Goal: Task Accomplishment & Management: Manage account settings

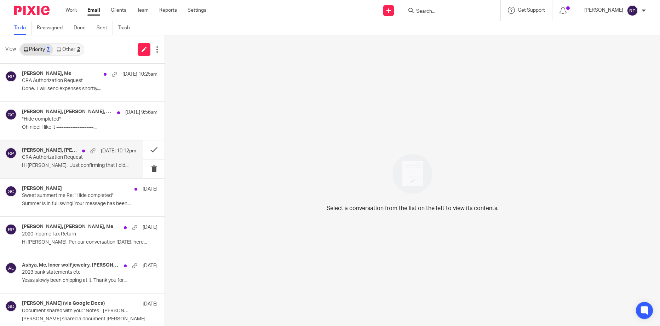
scroll to position [6, 0]
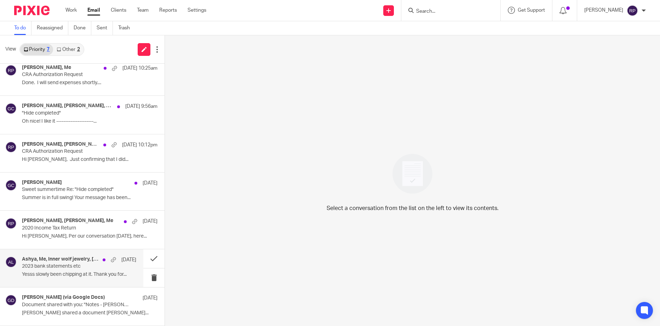
click at [68, 270] on p "2023 bank statements etc" at bounding box center [68, 267] width 92 height 6
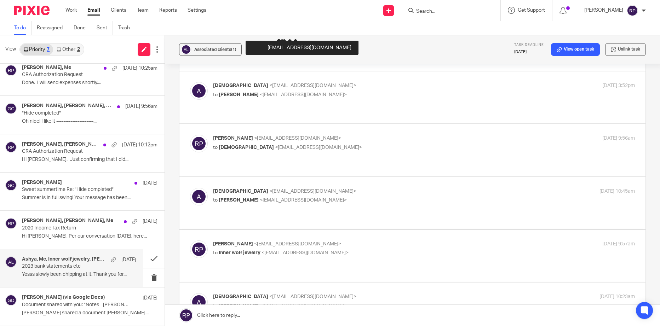
scroll to position [849, 0]
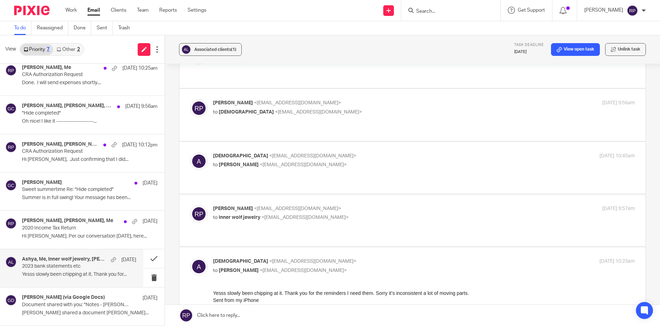
click at [260, 314] on link at bounding box center [412, 315] width 495 height 21
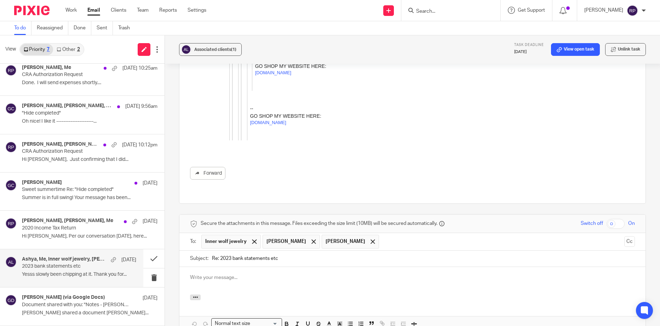
scroll to position [0, 0]
click at [310, 236] on div at bounding box center [314, 241] width 8 height 11
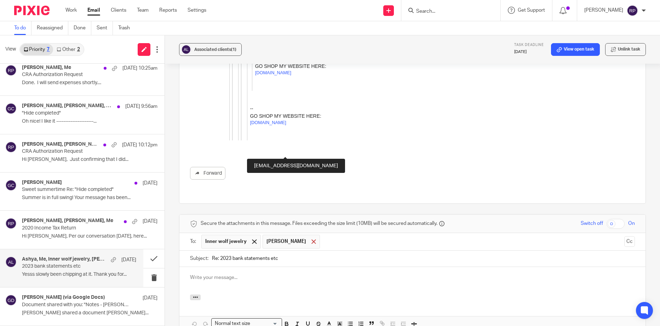
click at [310, 236] on div at bounding box center [314, 241] width 8 height 11
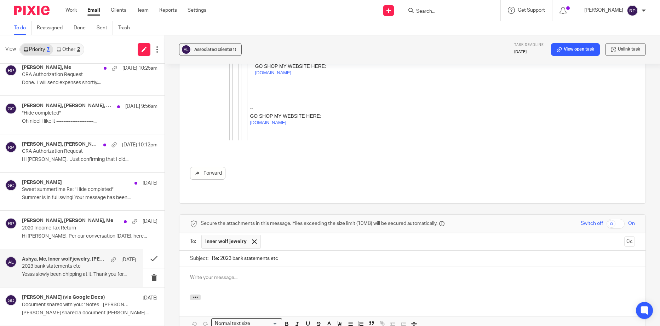
click at [204, 274] on p at bounding box center [412, 277] width 445 height 7
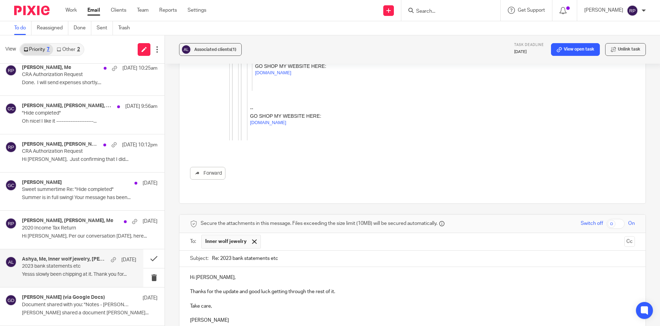
click at [569, 53] on link "View open task" at bounding box center [575, 49] width 49 height 13
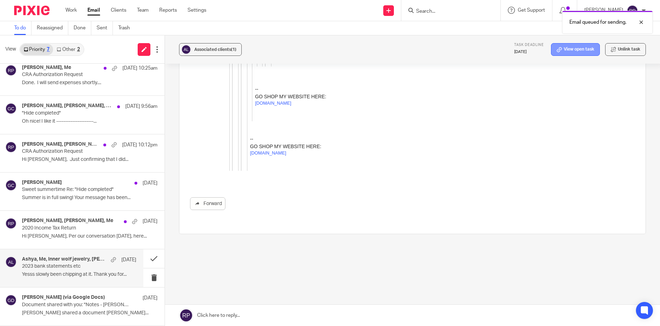
scroll to position [2819, 0]
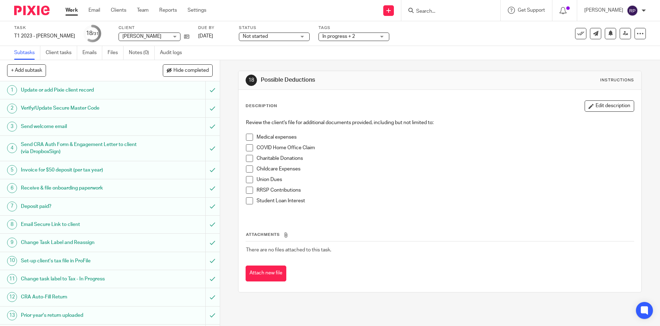
click at [264, 39] on span "Not started" at bounding box center [269, 36] width 53 height 7
click at [259, 61] on span "In progress" at bounding box center [253, 62] width 25 height 5
click at [220, 38] on link "[DATE]" at bounding box center [214, 36] width 32 height 7
click at [90, 9] on link "Email" at bounding box center [94, 10] width 12 height 7
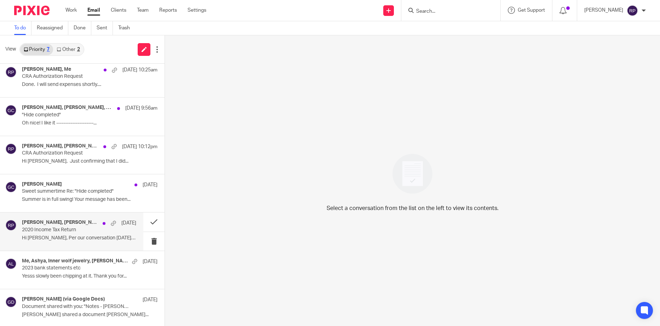
scroll to position [6, 0]
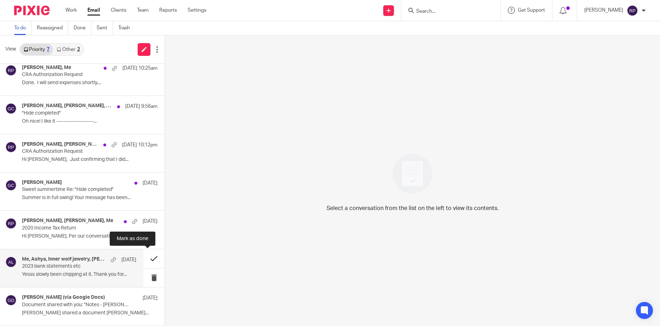
click at [147, 261] on button at bounding box center [153, 258] width 21 height 19
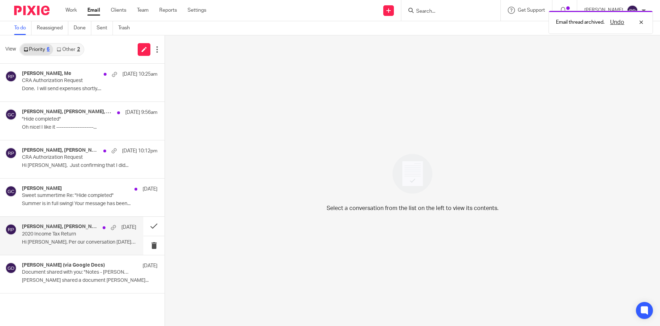
click at [53, 245] on p "Hi [PERSON_NAME], Per our conversation [DATE], here..." at bounding box center [79, 243] width 114 height 6
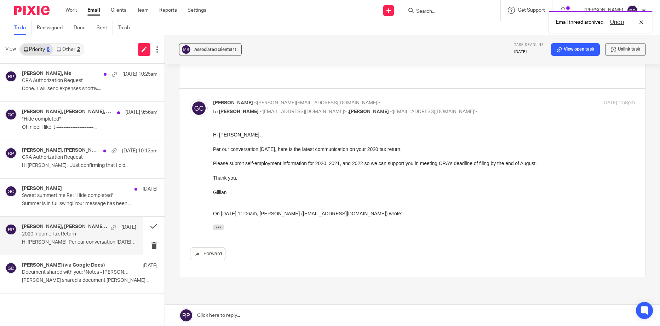
scroll to position [267, 0]
click at [574, 50] on link "View open task" at bounding box center [575, 49] width 49 height 13
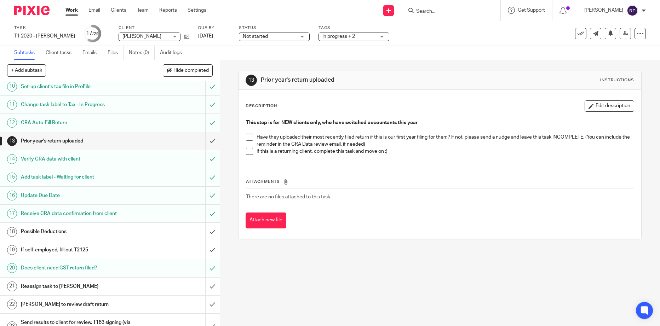
scroll to position [177, 0]
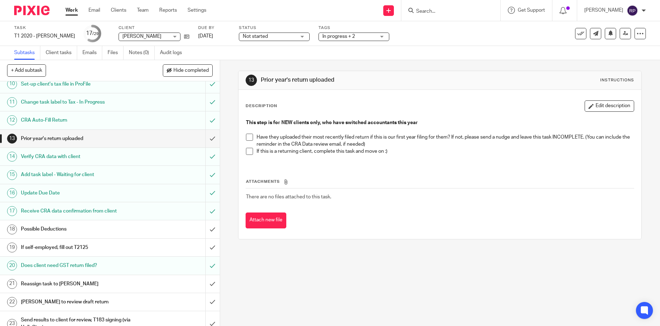
click at [129, 226] on h1 "Possible Deductions" at bounding box center [80, 229] width 118 height 11
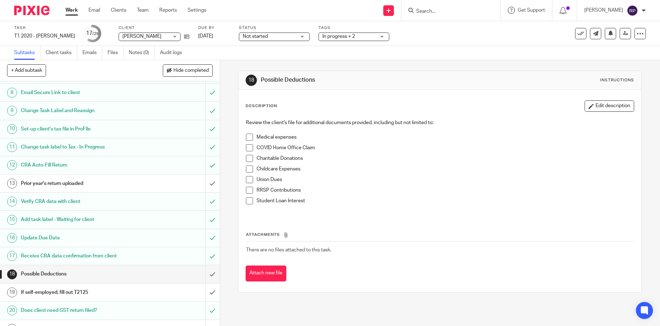
scroll to position [142, 0]
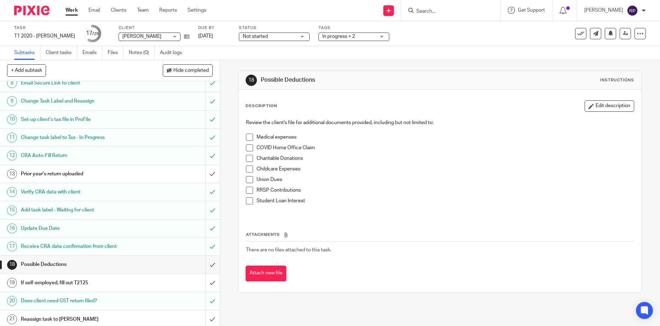
click at [94, 283] on h1 "If self-employed, fill out T2125" at bounding box center [80, 283] width 118 height 11
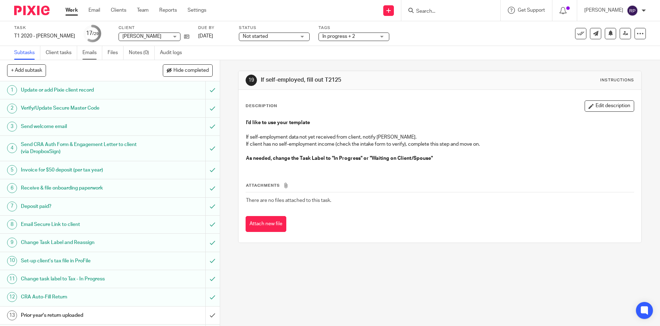
click at [87, 52] on link "Emails" at bounding box center [92, 53] width 20 height 14
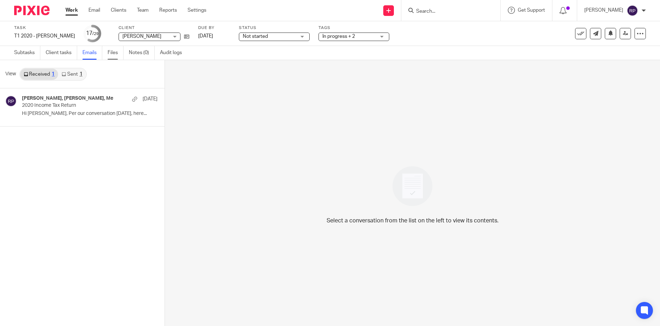
click at [117, 51] on link "Files" at bounding box center [116, 53] width 16 height 14
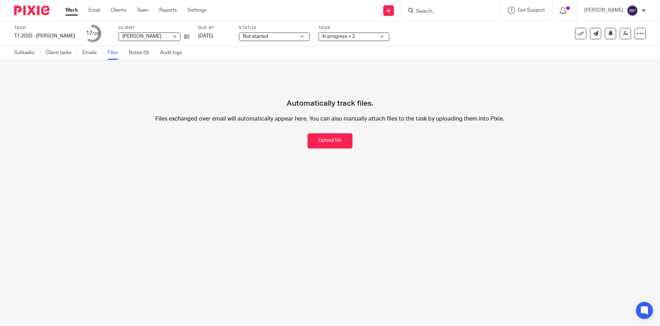
click at [265, 35] on span "Not started" at bounding box center [269, 36] width 53 height 7
click at [255, 67] on li "In progress" at bounding box center [264, 62] width 70 height 15
click at [91, 10] on link "Email" at bounding box center [94, 10] width 12 height 7
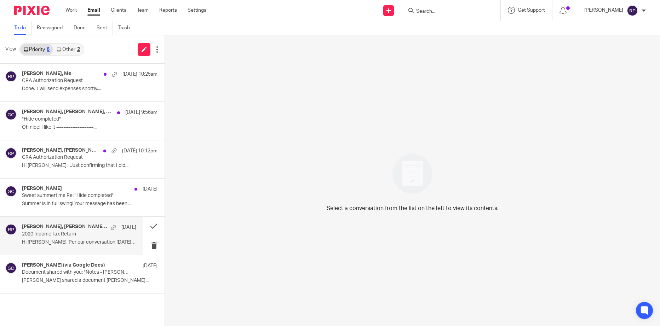
click at [57, 240] on p "Hi Marika, Per our conversation today, here..." at bounding box center [79, 243] width 114 height 6
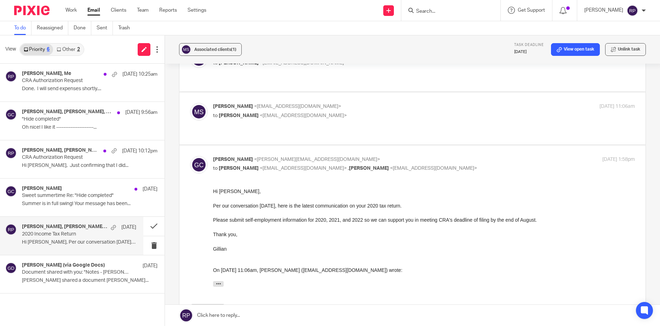
scroll to position [212, 0]
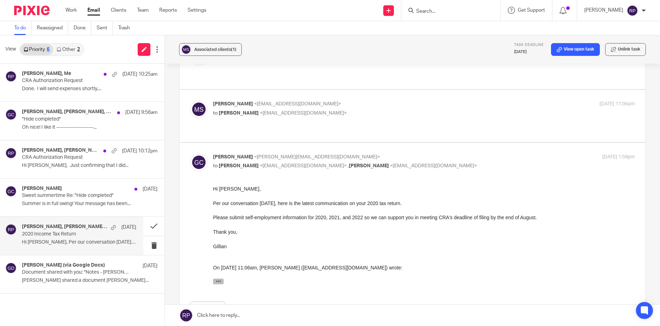
click at [214, 283] on button "button" at bounding box center [218, 281] width 11 height 6
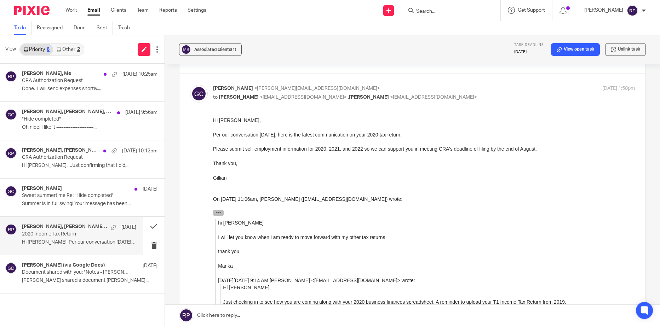
scroll to position [248, 0]
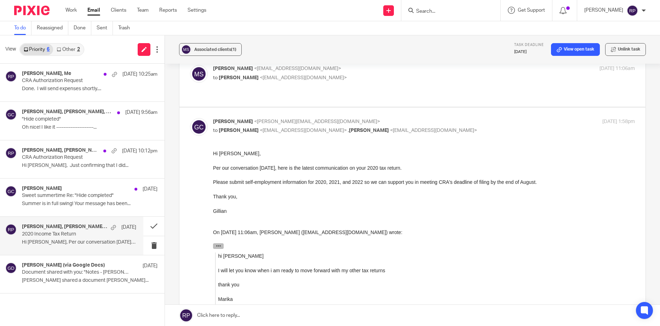
click at [220, 247] on icon "button" at bounding box center [218, 245] width 5 height 5
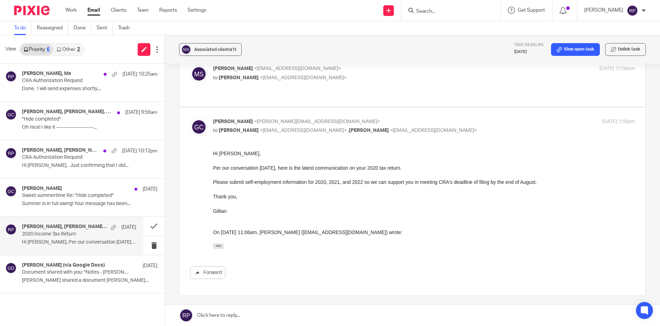
scroll to position [212, 0]
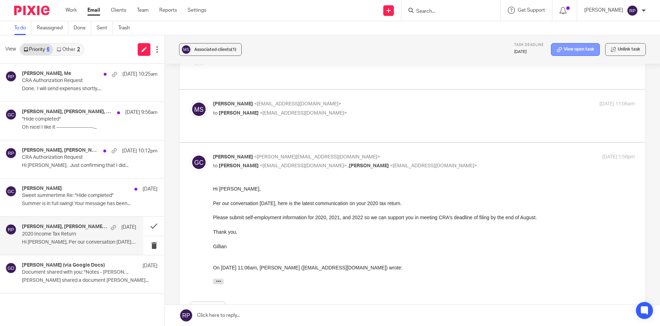
click at [567, 50] on link "View open task" at bounding box center [575, 49] width 49 height 13
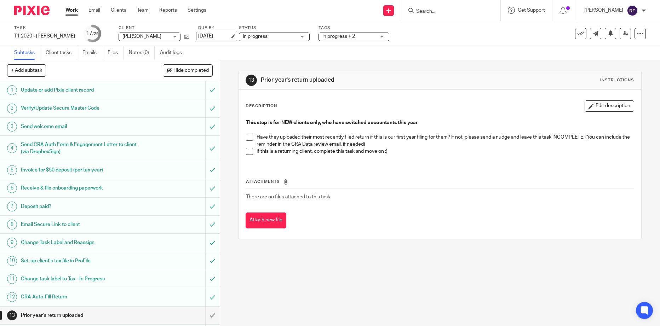
click at [204, 33] on link "[DATE]" at bounding box center [214, 36] width 32 height 7
click at [95, 51] on link "Emails" at bounding box center [92, 53] width 20 height 14
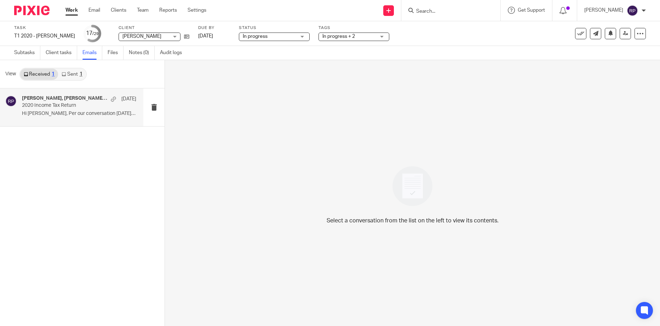
click at [68, 110] on div "Gillian Cofsky, Marika Swan, Me Aug 8 2020 Income Tax Return Hi Marika, Per our…" at bounding box center [79, 108] width 114 height 24
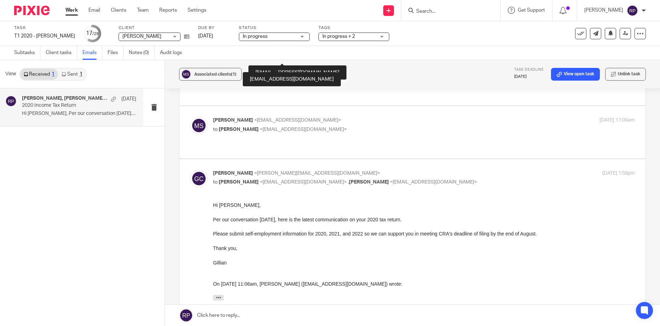
scroll to position [248, 0]
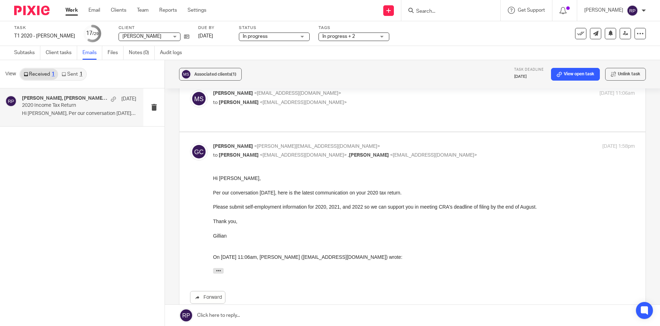
click at [292, 309] on link at bounding box center [412, 315] width 495 height 21
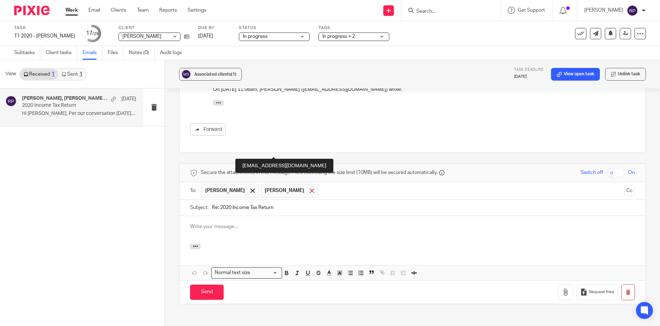
click at [310, 189] on span at bounding box center [312, 191] width 5 height 5
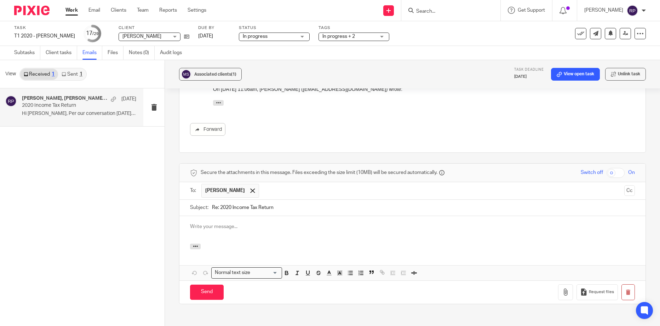
click at [227, 223] on p at bounding box center [412, 226] width 445 height 7
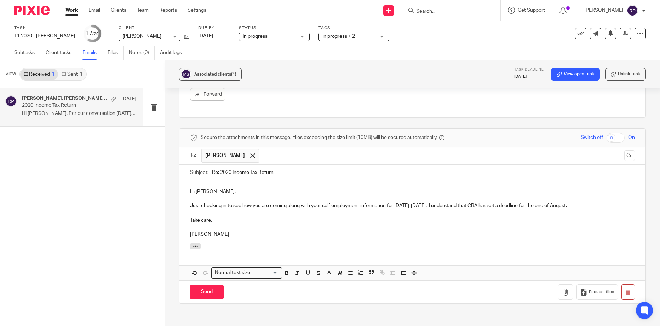
scroll to position [451, 0]
click at [218, 284] on input "Send" at bounding box center [207, 291] width 34 height 15
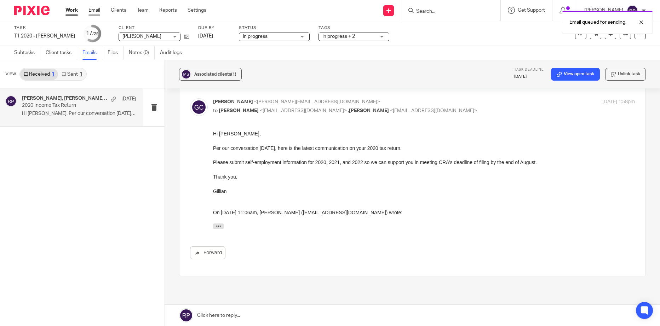
click at [90, 8] on link "Email" at bounding box center [94, 10] width 12 height 7
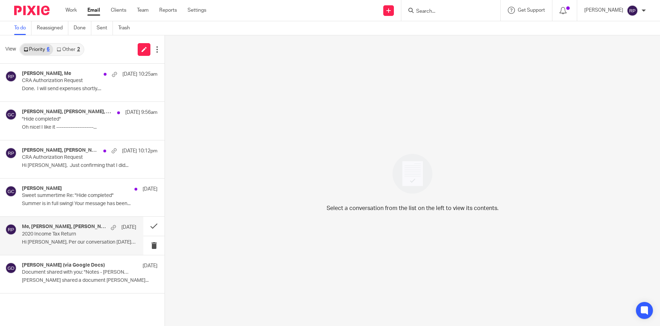
click at [78, 247] on div "Me, Gillian Cofsky, Marika Swan Aug 8 2020 Income Tax Return Hi Marika, Per our…" at bounding box center [79, 236] width 114 height 24
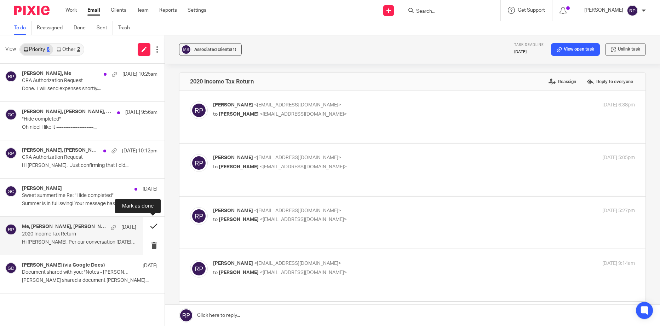
click at [151, 226] on button at bounding box center [153, 226] width 21 height 19
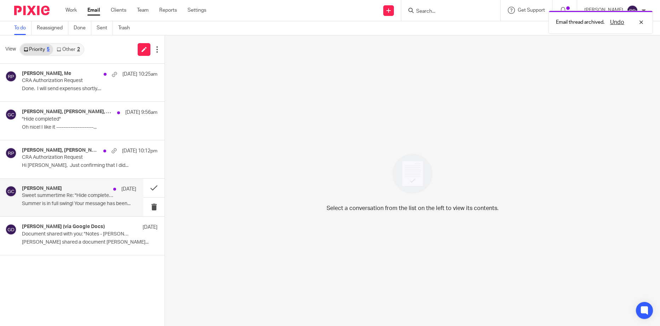
click at [45, 203] on p "Summer is in full swing! Your message has been..." at bounding box center [79, 204] width 114 height 6
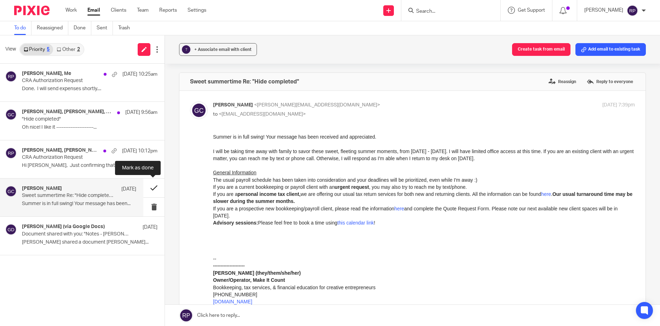
click at [149, 189] on button at bounding box center [153, 188] width 21 height 19
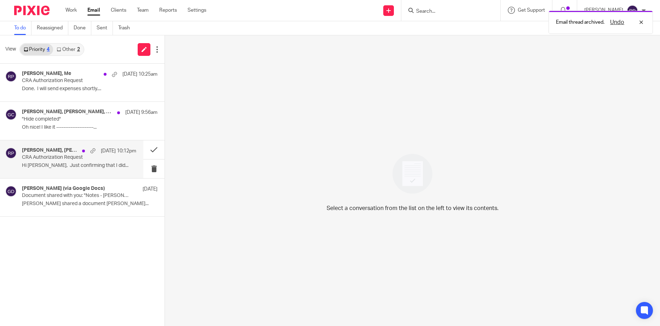
click at [59, 171] on div "Taraneh Erfan, Gillian Cofsky, Me Aug 10 10:12pm CRA Authorization Request Hi R…" at bounding box center [79, 160] width 114 height 24
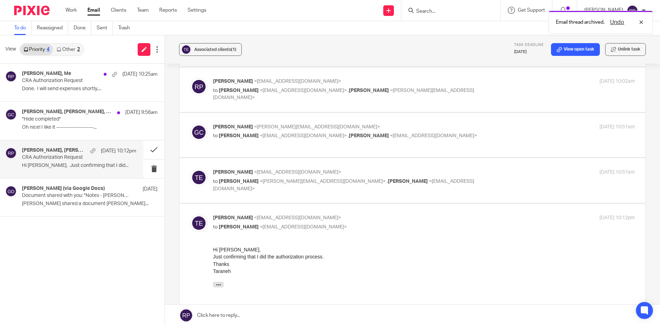
scroll to position [212, 0]
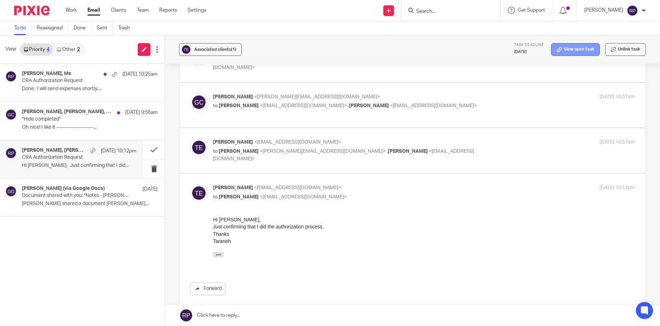
click at [576, 49] on link "View open task" at bounding box center [575, 49] width 49 height 13
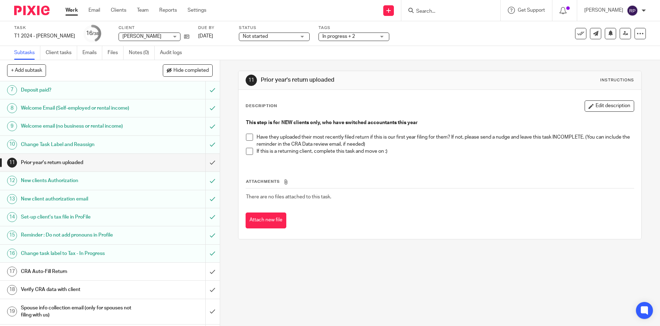
scroll to position [142, 0]
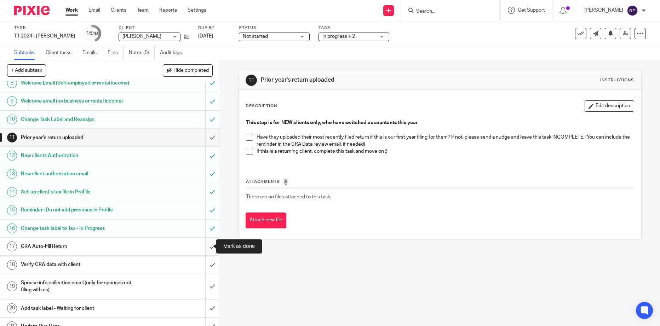
click at [204, 242] on input "submit" at bounding box center [110, 247] width 220 height 18
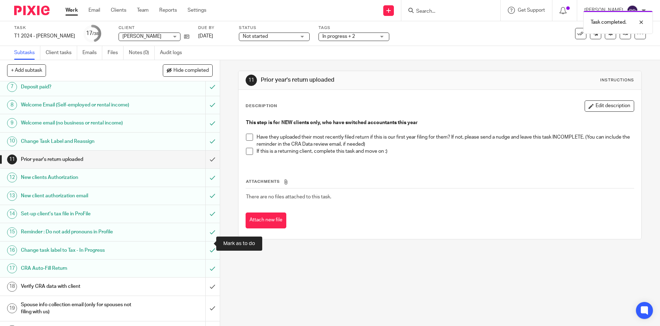
scroll to position [142, 0]
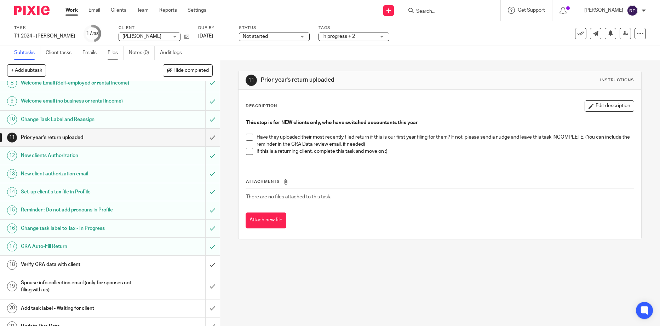
click at [108, 53] on link "Files" at bounding box center [116, 53] width 16 height 14
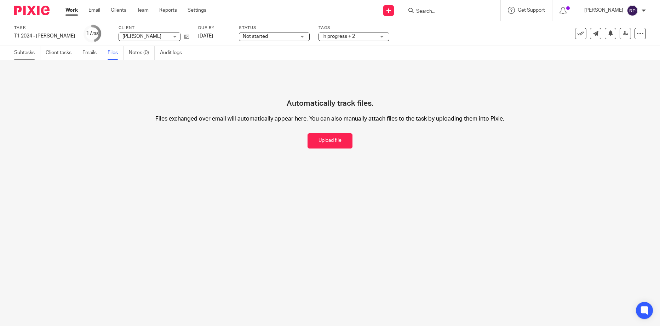
click at [15, 55] on link "Subtasks" at bounding box center [27, 53] width 26 height 14
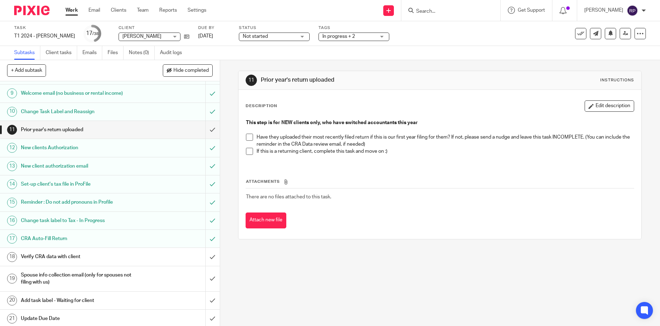
scroll to position [177, 0]
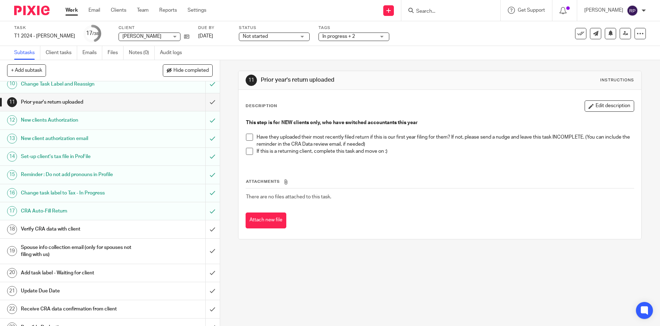
click at [101, 230] on h1 "Verify CRA data with client" at bounding box center [80, 229] width 118 height 11
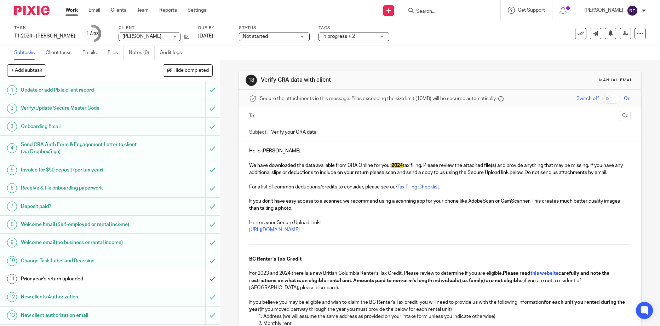
click at [284, 114] on input "text" at bounding box center [439, 116] width 355 height 8
click at [279, 153] on p "Hello Taraneh ," at bounding box center [439, 152] width 381 height 7
click at [333, 214] on p at bounding box center [439, 217] width 381 height 7
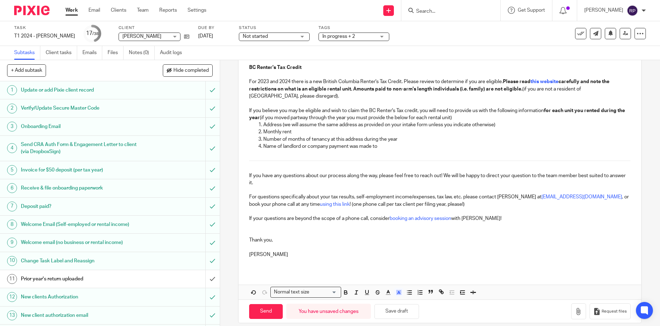
scroll to position [223, 0]
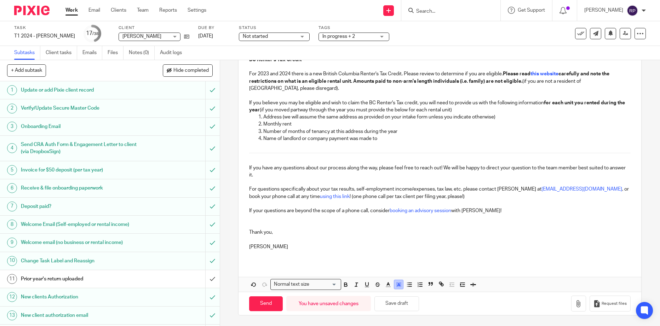
click at [396, 286] on icon "button" at bounding box center [399, 285] width 6 height 6
click at [403, 294] on li "color:#FCDC00" at bounding box center [404, 293] width 5 height 5
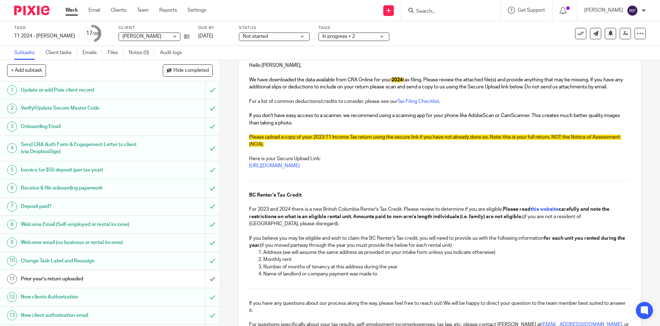
scroll to position [81, 0]
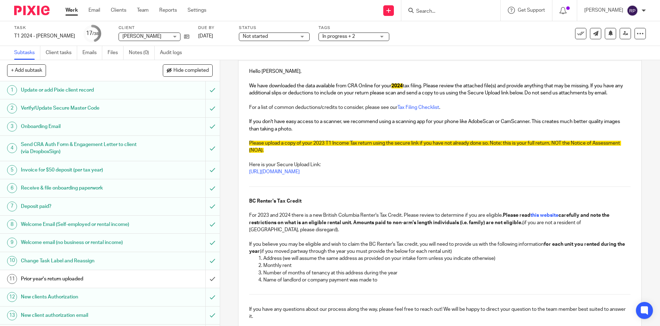
click at [401, 217] on p "For 2023 and 2024 there is a new British Columbia Renter's Tax Credit. Please r…" at bounding box center [439, 223] width 381 height 22
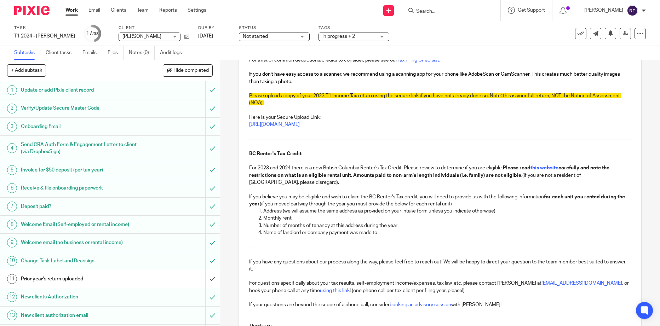
scroll to position [223, 0]
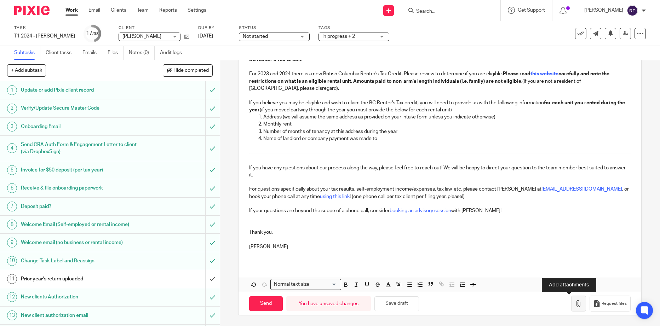
click at [571, 303] on button "button" at bounding box center [578, 304] width 15 height 16
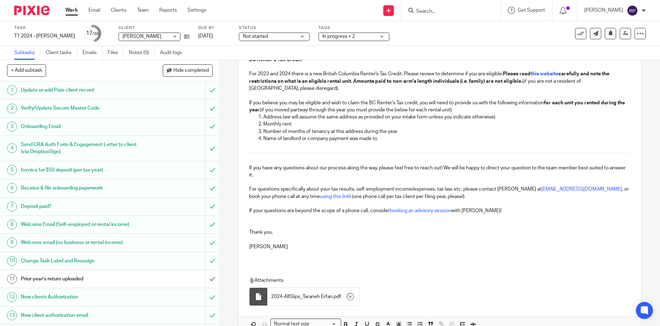
scroll to position [263, 0]
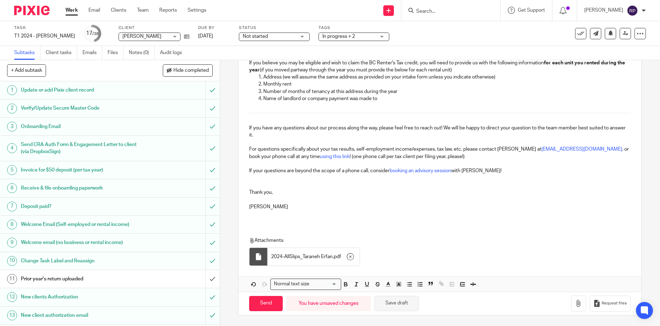
click at [401, 306] on button "Save draft" at bounding box center [396, 303] width 45 height 15
click at [260, 300] on input "Send" at bounding box center [266, 303] width 34 height 15
type input "Sent"
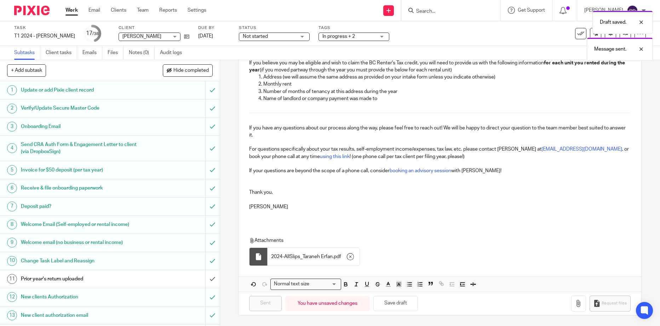
click at [294, 36] on div "Not started Not started" at bounding box center [274, 37] width 71 height 8
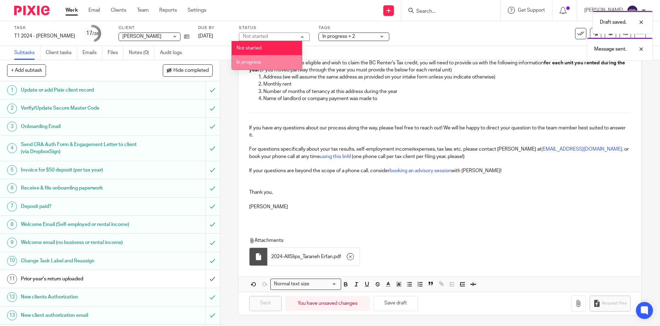
click at [255, 63] on span "In progress" at bounding box center [248, 62] width 25 height 5
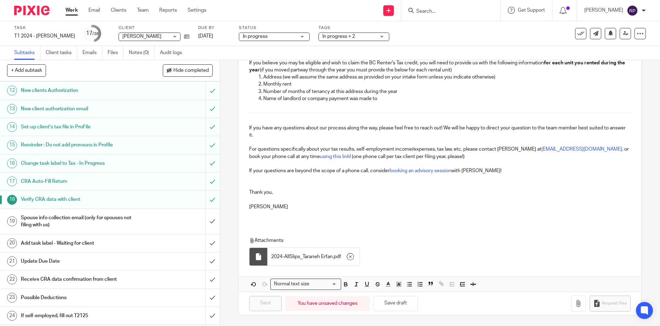
scroll to position [212, 0]
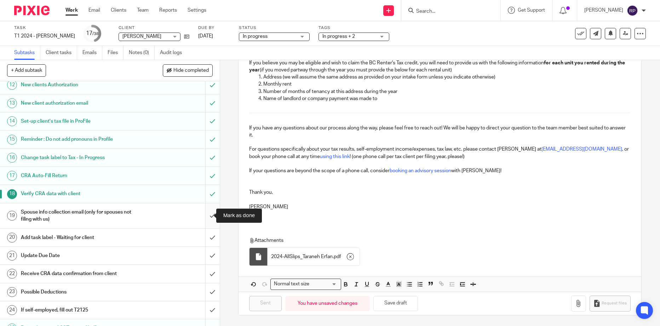
click at [207, 217] on input "submit" at bounding box center [110, 215] width 220 height 25
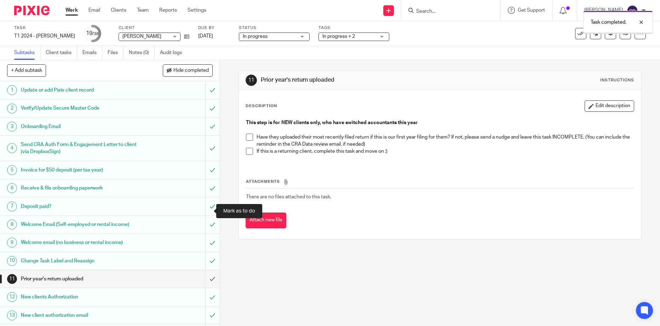
scroll to position [177, 0]
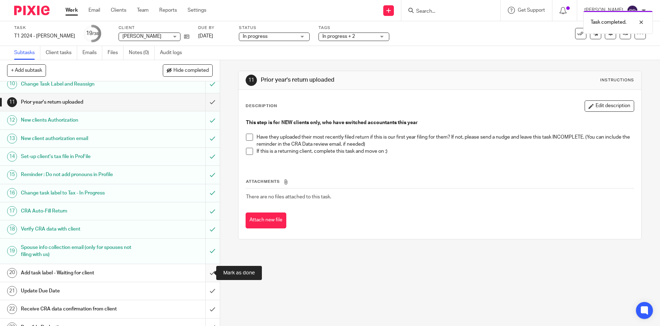
click at [203, 276] on input "submit" at bounding box center [110, 273] width 220 height 18
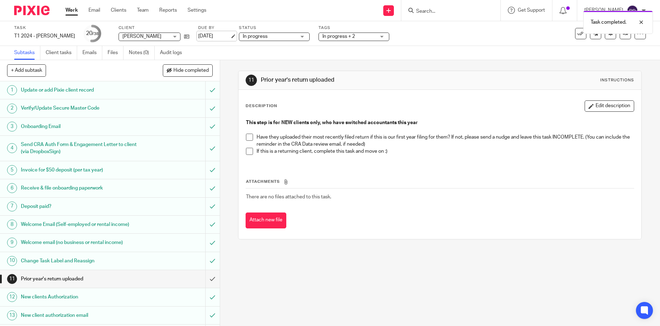
click at [206, 35] on link "[DATE]" at bounding box center [214, 36] width 32 height 7
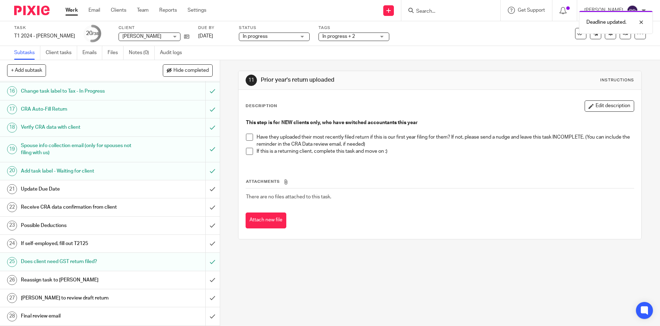
scroll to position [283, 0]
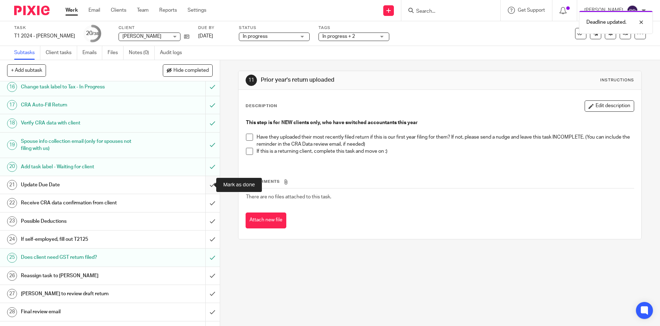
click at [201, 183] on input "submit" at bounding box center [110, 185] width 220 height 18
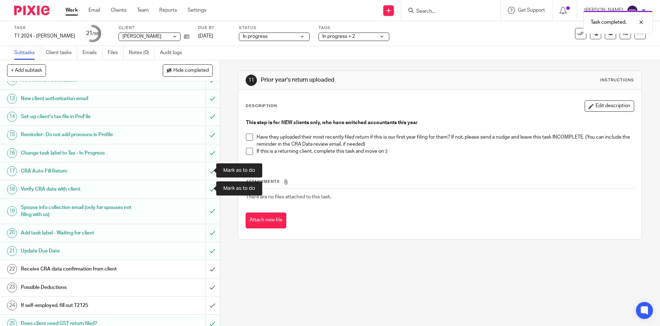
scroll to position [283, 0]
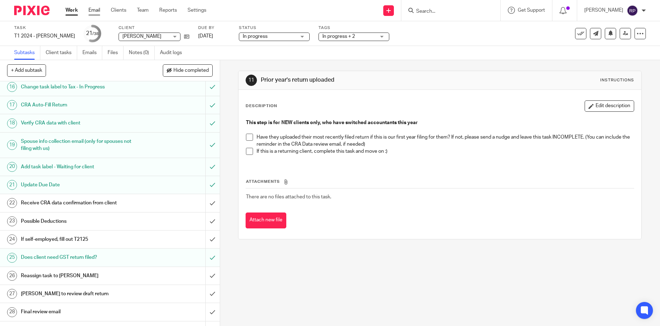
click at [92, 9] on link "Email" at bounding box center [94, 10] width 12 height 7
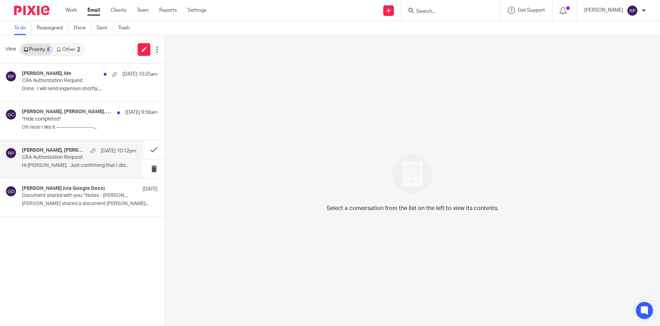
click at [45, 160] on p "CRA Authorization Request" at bounding box center [68, 158] width 92 height 6
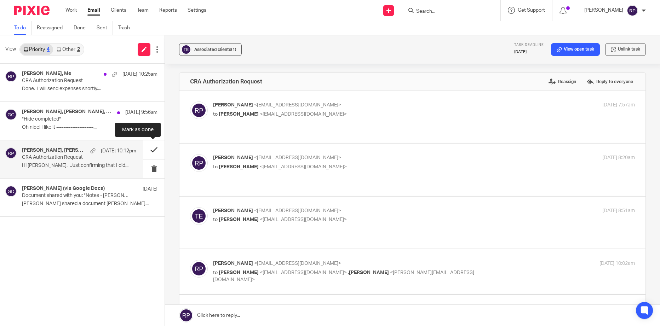
click at [155, 148] on button at bounding box center [153, 149] width 21 height 19
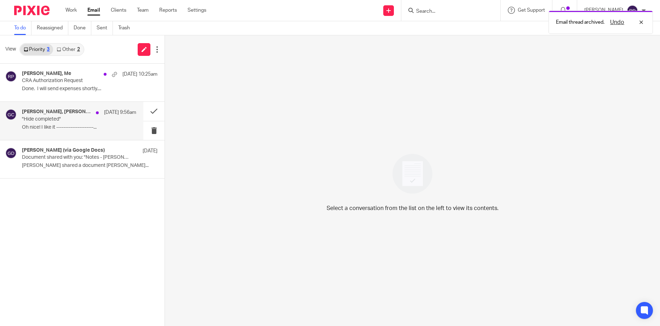
click at [53, 134] on div "Gillian Cofsky, Ciara Gunning, Me, Carō Garofalo Aug 11 9:56am "Hide completed"…" at bounding box center [71, 121] width 143 height 38
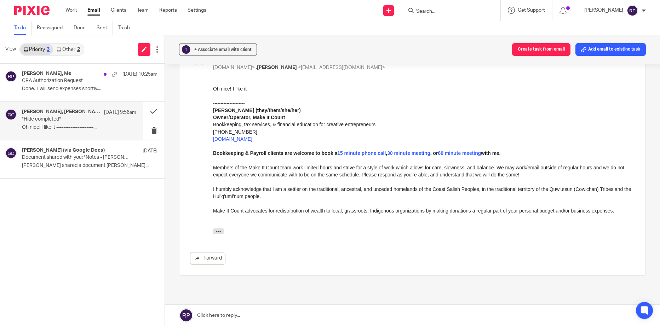
scroll to position [283, 0]
click at [217, 228] on icon "button" at bounding box center [218, 230] width 5 height 5
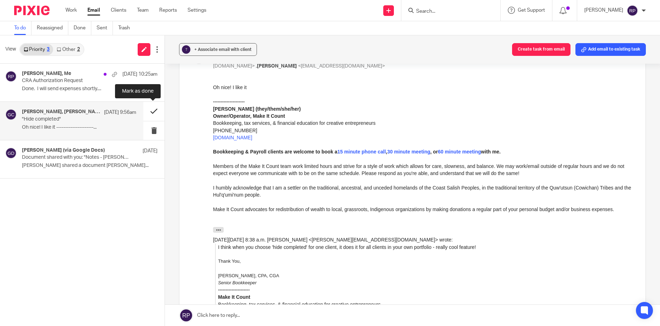
click at [151, 112] on button at bounding box center [153, 111] width 21 height 19
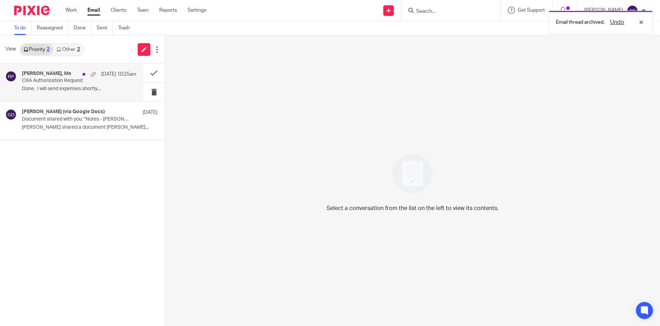
click at [39, 86] on p "Done. I will send expenses shortly...." at bounding box center [79, 89] width 114 height 6
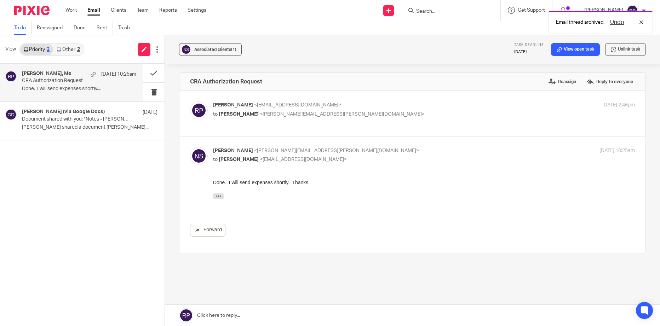
scroll to position [0, 0]
click at [381, 106] on p "Rebecca Page <tax@letsmakeitcount.ca>" at bounding box center [353, 105] width 281 height 7
checkbox input "true"
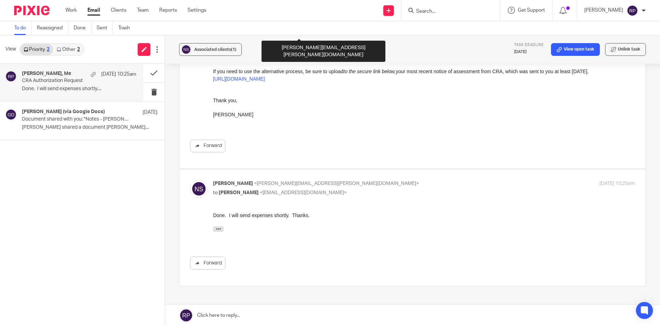
scroll to position [248, 0]
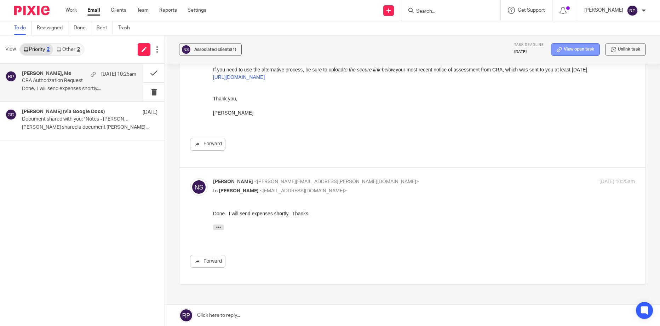
click at [560, 45] on link "View open task" at bounding box center [575, 49] width 49 height 13
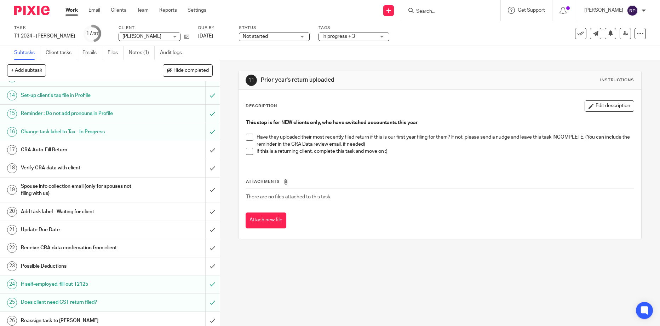
scroll to position [248, 0]
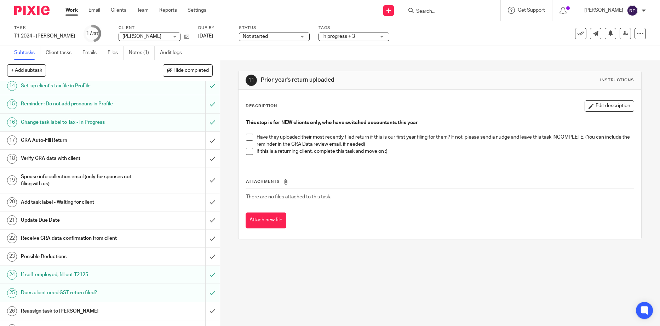
click at [147, 277] on div "If self-employed, fill out T2125" at bounding box center [109, 275] width 177 height 11
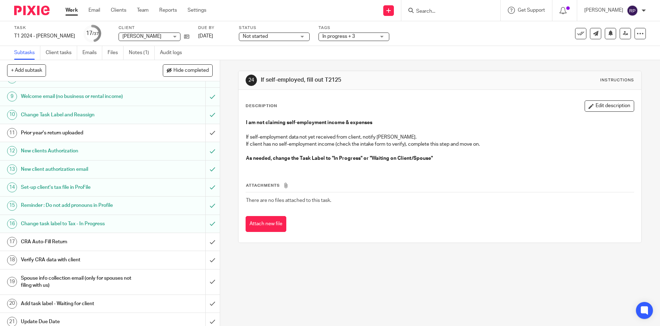
scroll to position [177, 0]
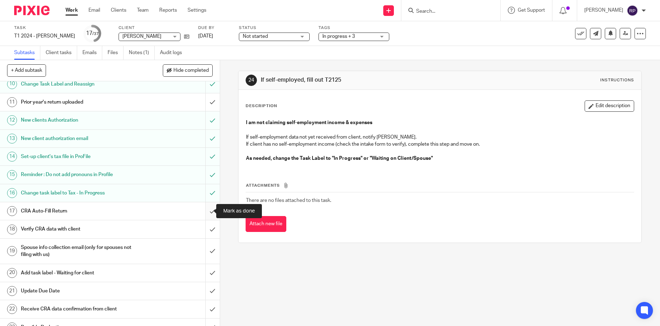
click at [200, 211] on input "submit" at bounding box center [110, 211] width 220 height 18
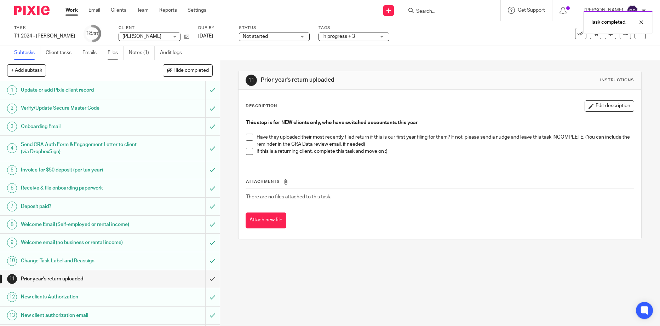
click at [109, 51] on link "Files" at bounding box center [116, 53] width 16 height 14
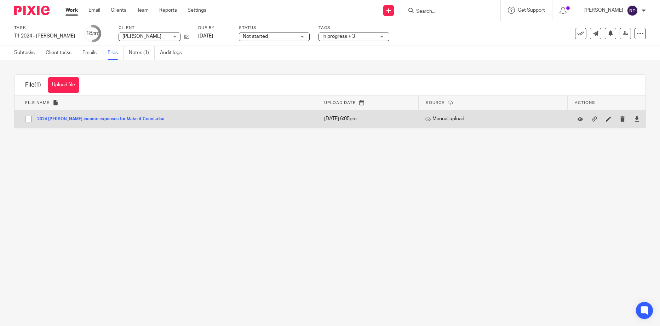
click at [62, 116] on div "2024 [PERSON_NAME] income expenses for Make it Count.xlsx" at bounding box center [103, 118] width 132 height 7
click at [63, 117] on button "2024 [PERSON_NAME] income expenses for Make it Count.xlsx" at bounding box center [103, 119] width 132 height 5
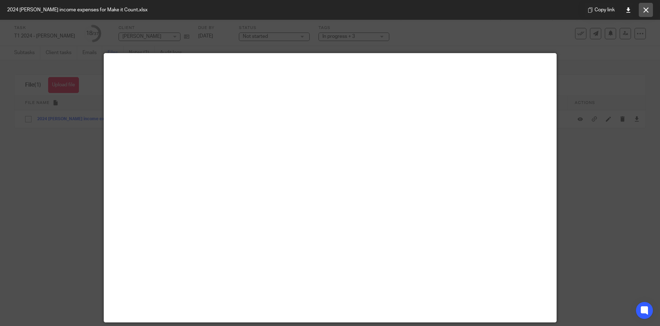
click at [640, 8] on button at bounding box center [646, 10] width 14 height 14
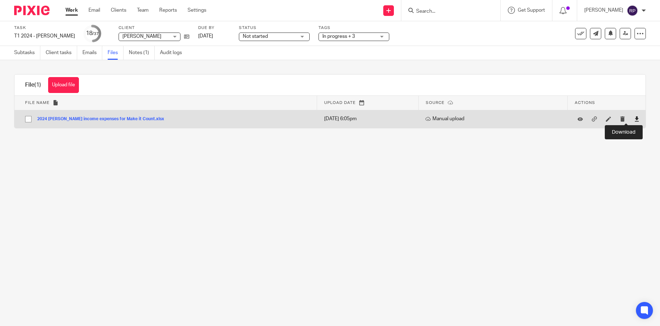
click at [634, 120] on icon at bounding box center [636, 118] width 5 height 5
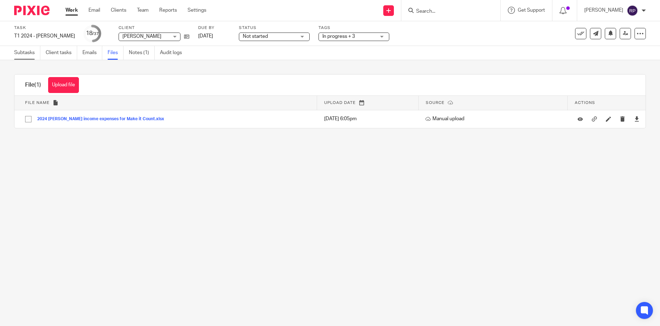
click at [21, 49] on link "Subtasks" at bounding box center [27, 53] width 26 height 14
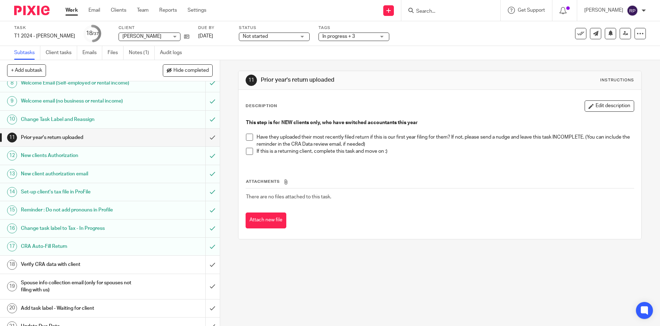
scroll to position [177, 0]
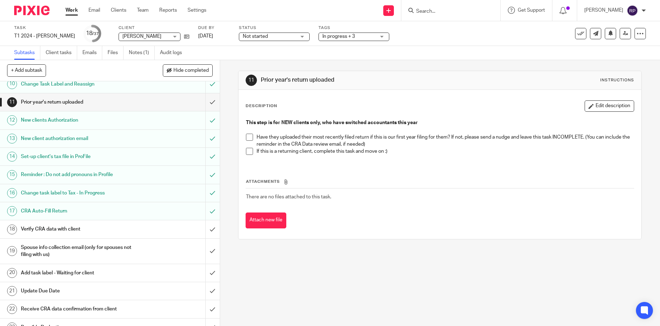
click at [95, 232] on h1 "Verify CRA data with client" at bounding box center [80, 229] width 118 height 11
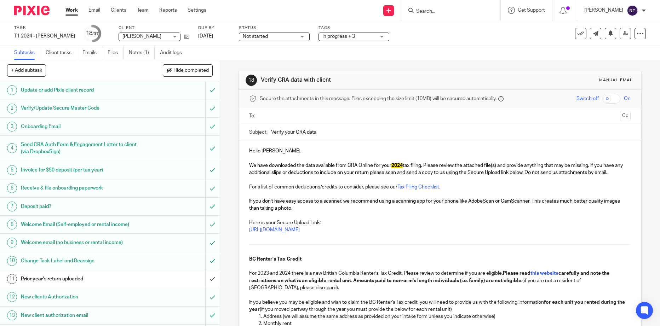
click at [272, 114] on input "text" at bounding box center [439, 116] width 355 height 8
click at [272, 154] on p "Hello Neal ," at bounding box center [439, 152] width 381 height 7
click at [320, 211] on p "If you don't have easy access to a scanner, we recommend using a scanning app f…" at bounding box center [439, 206] width 381 height 15
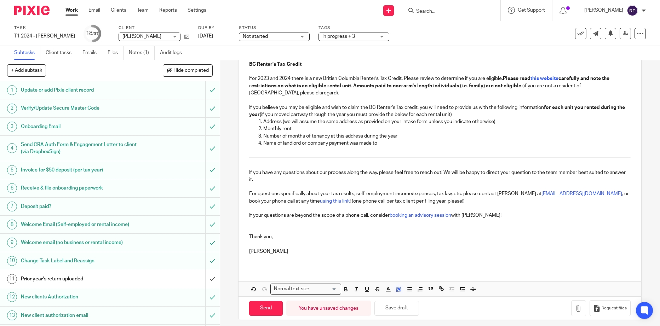
scroll to position [223, 0]
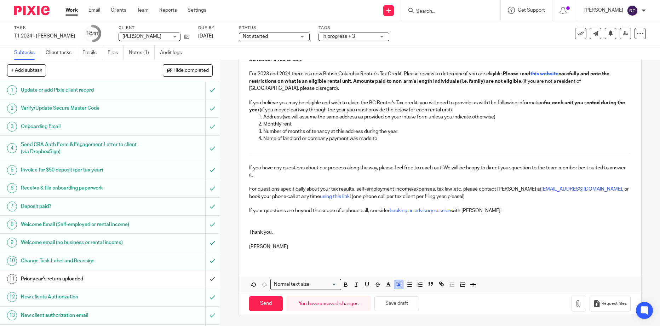
click at [397, 284] on polyline "button" at bounding box center [398, 284] width 2 height 3
click at [403, 294] on li "color:#FCDC00" at bounding box center [404, 293] width 5 height 5
click at [575, 302] on icon "button" at bounding box center [578, 303] width 7 height 7
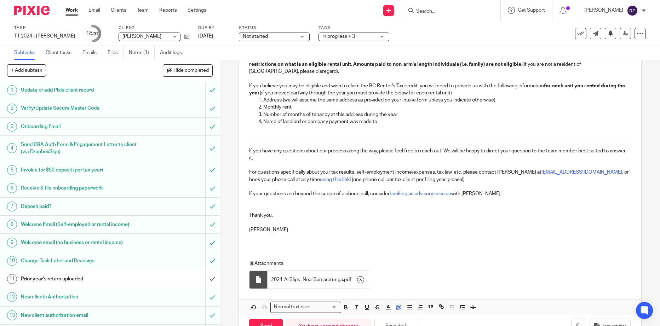
scroll to position [263, 0]
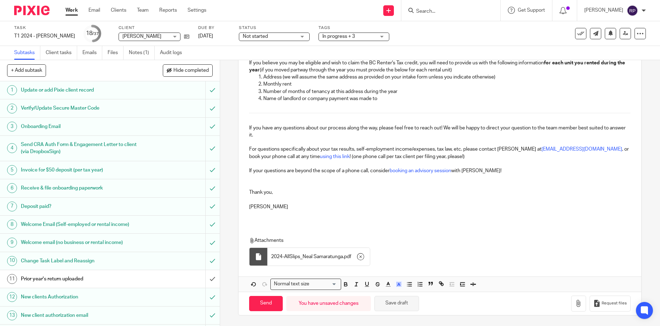
click at [398, 303] on button "Save draft" at bounding box center [396, 303] width 45 height 15
click at [264, 304] on input "Send" at bounding box center [266, 303] width 34 height 15
type input "Sent"
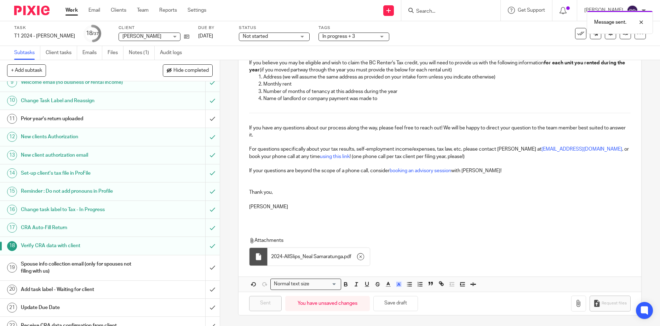
scroll to position [177, 0]
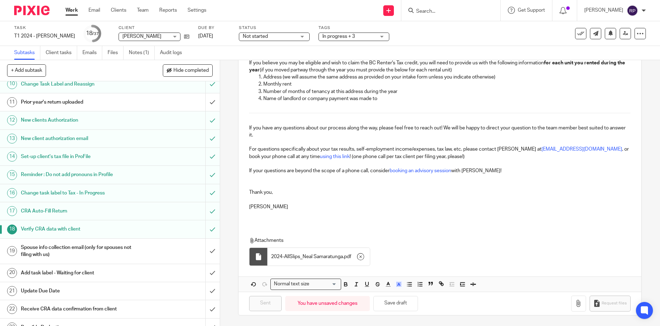
click at [143, 255] on div "Spouse info collection email (only for spouses not filing with us)" at bounding box center [109, 251] width 177 height 18
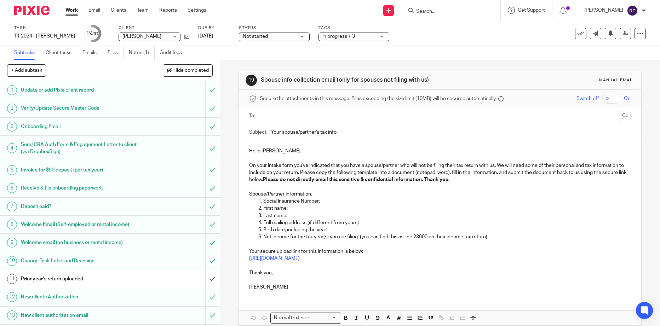
click at [300, 116] on input "text" at bounding box center [439, 116] width 355 height 8
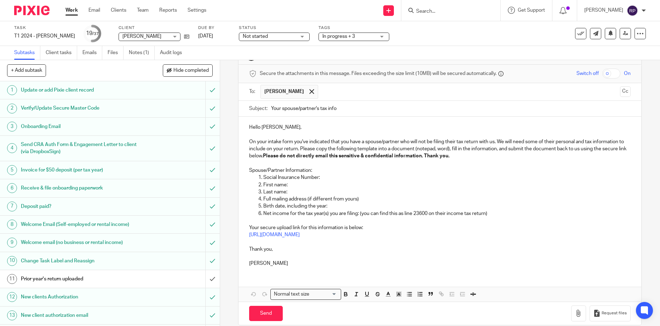
scroll to position [35, 0]
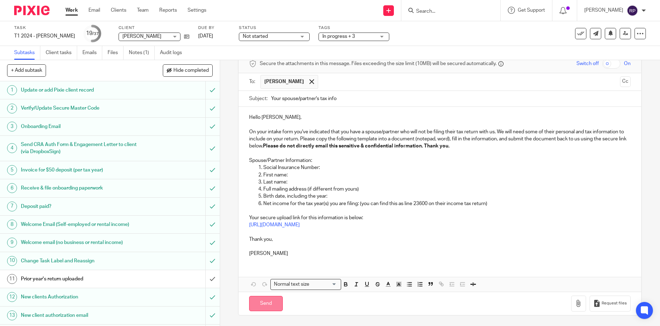
click at [268, 304] on input "Send" at bounding box center [266, 303] width 34 height 15
type input "Sent"
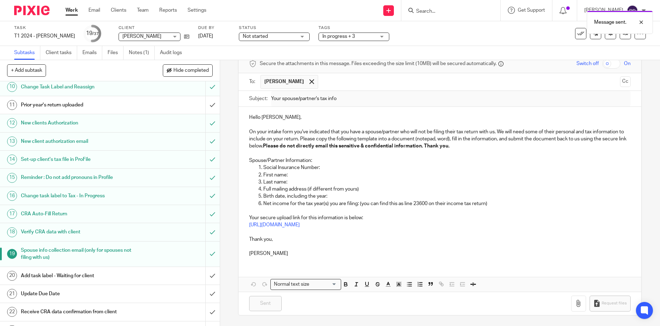
scroll to position [177, 0]
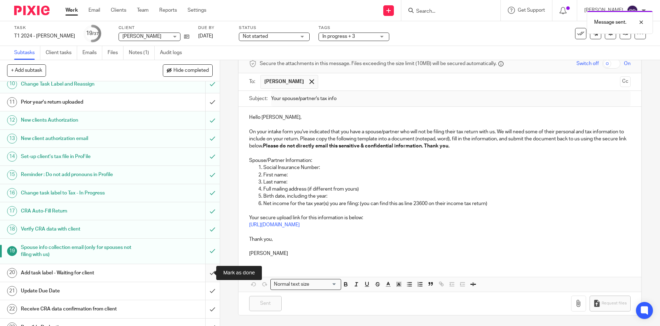
click at [206, 271] on input "submit" at bounding box center [110, 273] width 220 height 18
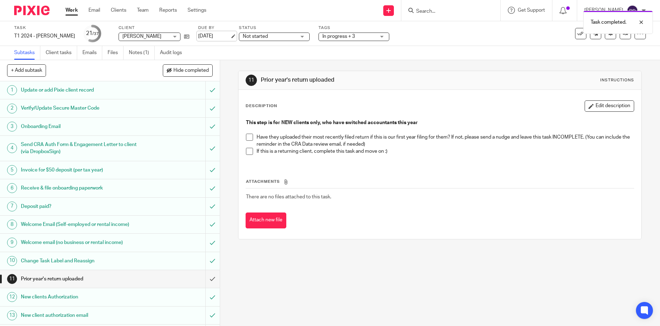
click at [222, 39] on link "[DATE]" at bounding box center [214, 36] width 32 height 7
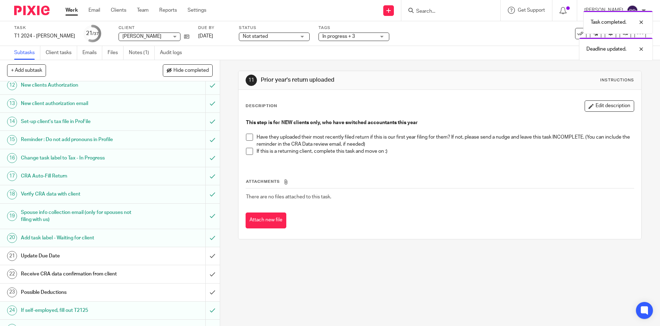
scroll to position [212, 0]
click at [206, 254] on input "submit" at bounding box center [110, 256] width 220 height 18
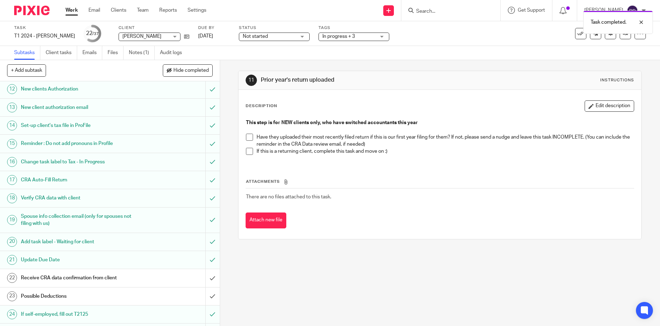
scroll to position [248, 0]
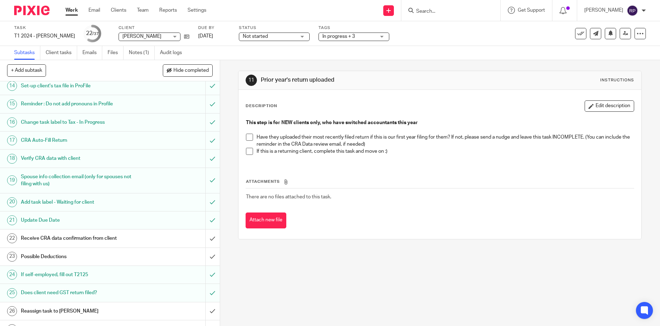
click at [131, 256] on h1 "Possible Deductions" at bounding box center [80, 257] width 118 height 11
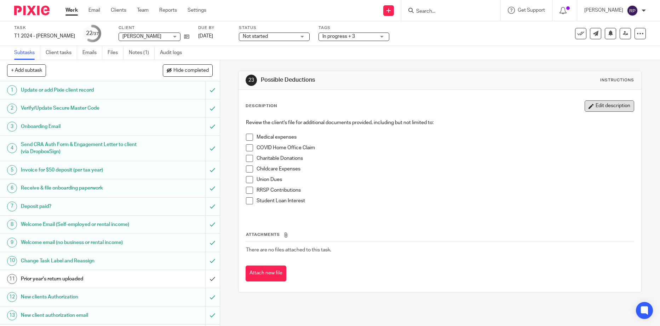
click at [596, 110] on button "Edit description" at bounding box center [610, 105] width 50 height 11
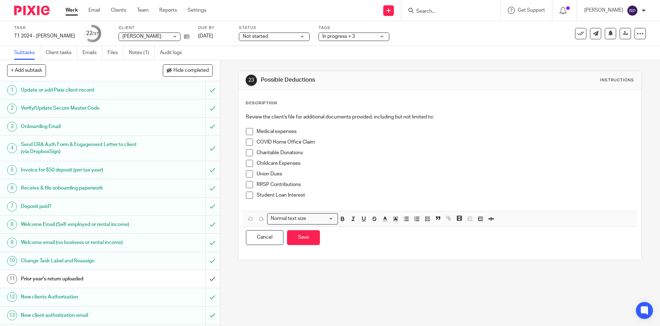
click at [311, 198] on p "Student Loan Interest" at bounding box center [445, 195] width 377 height 7
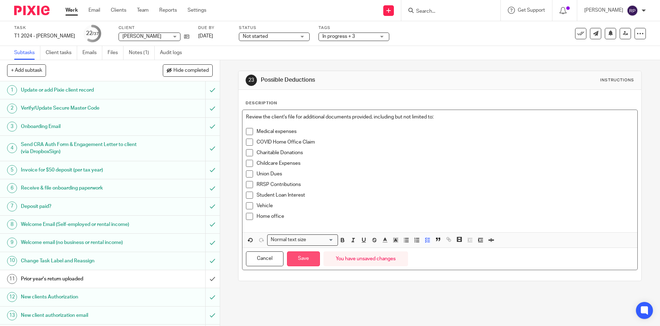
click at [309, 260] on button "Save" at bounding box center [303, 259] width 33 height 15
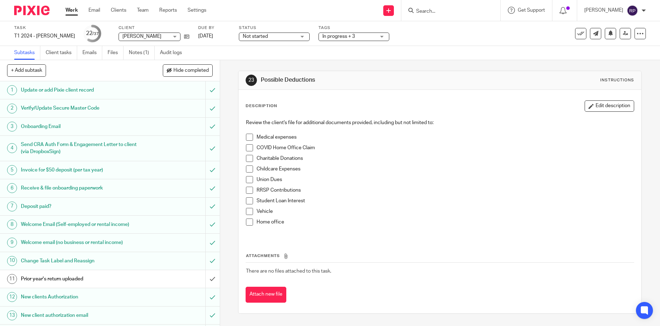
click at [267, 36] on span "Not started" at bounding box center [255, 36] width 25 height 5
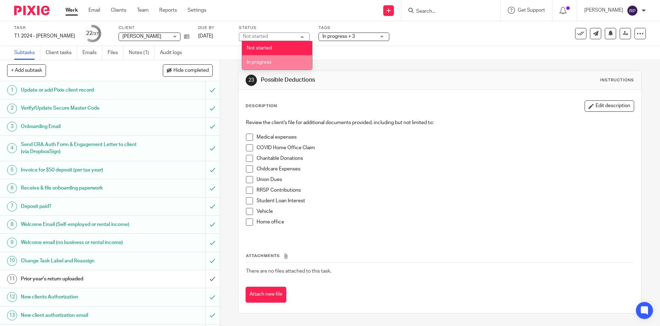
click at [265, 61] on span "In progress" at bounding box center [259, 62] width 25 height 5
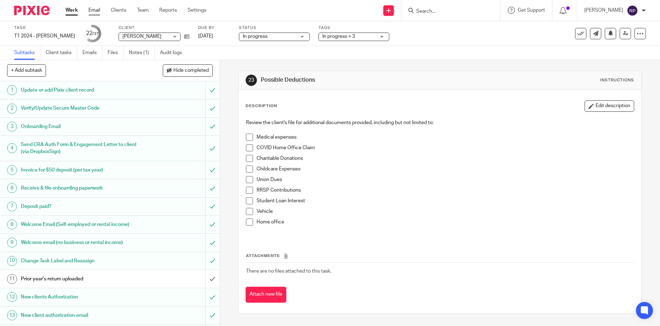
click at [95, 10] on link "Email" at bounding box center [94, 10] width 12 height 7
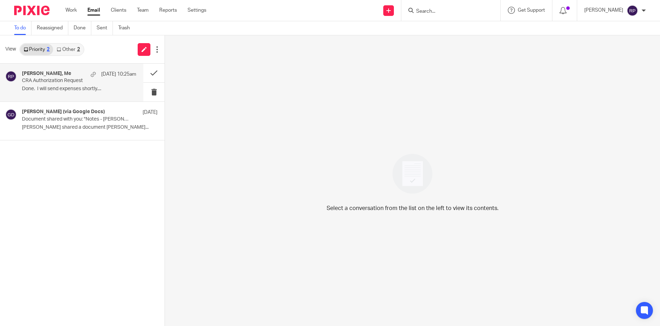
click at [71, 86] on p "Done. I will send expenses shortly...." at bounding box center [79, 89] width 114 height 6
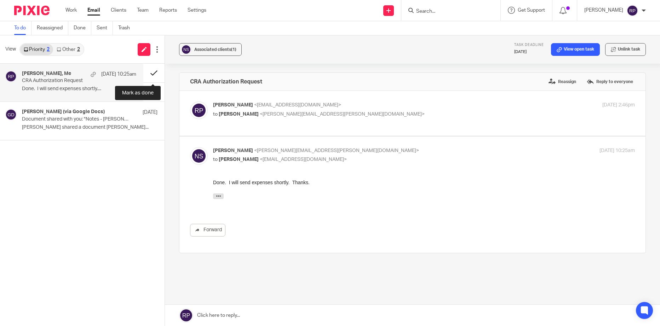
click at [151, 71] on button at bounding box center [153, 73] width 21 height 19
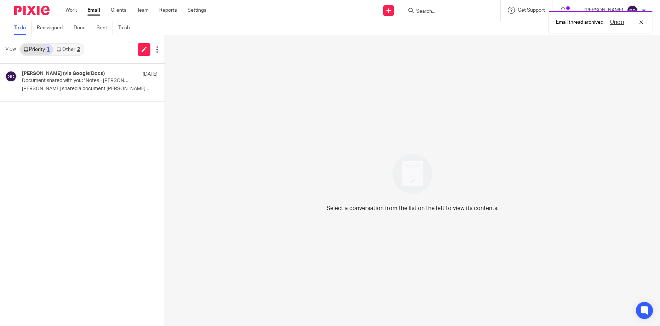
click at [67, 48] on link "Other 2" at bounding box center [68, 49] width 30 height 11
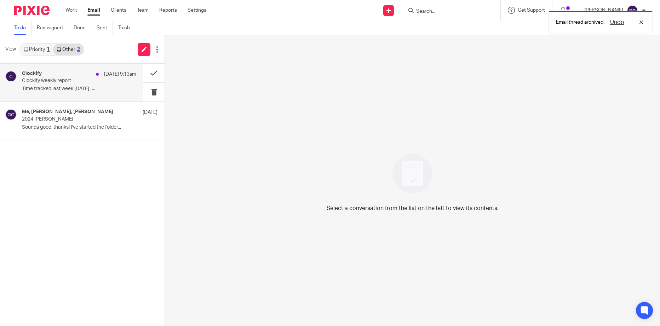
click at [59, 82] on p "Clockify weekly report" at bounding box center [68, 81] width 92 height 6
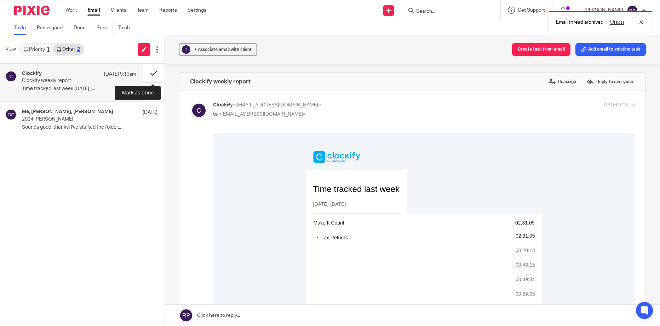
click at [150, 69] on button at bounding box center [153, 73] width 21 height 19
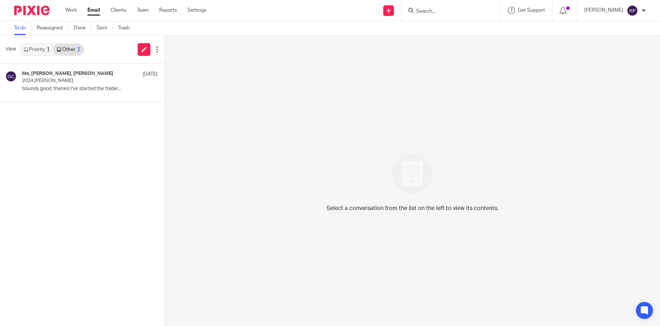
click at [32, 50] on link "Priority 1" at bounding box center [36, 49] width 33 height 11
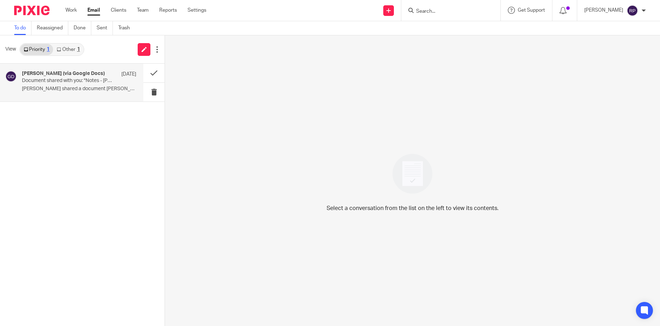
click at [37, 90] on p "[PERSON_NAME] shared a document [PERSON_NAME]..." at bounding box center [79, 89] width 114 height 6
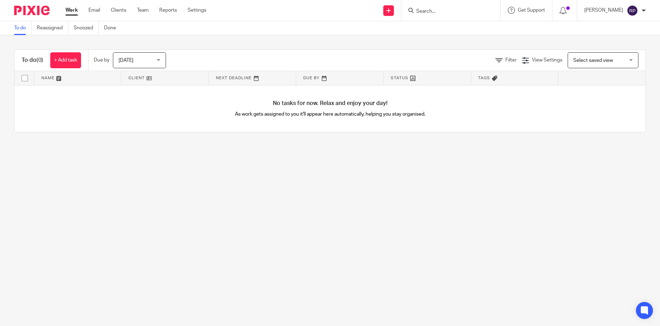
click at [451, 8] on input "Search" at bounding box center [447, 11] width 64 height 6
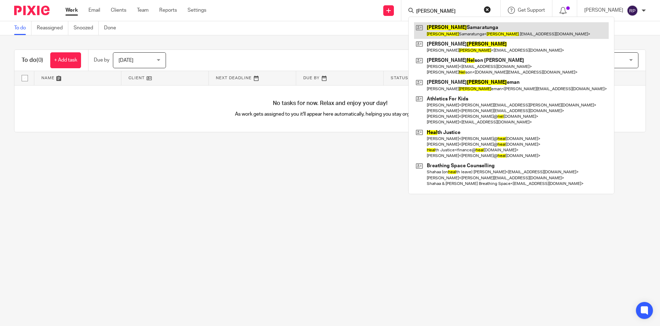
type input "neal"
click at [455, 31] on link at bounding box center [511, 30] width 195 height 16
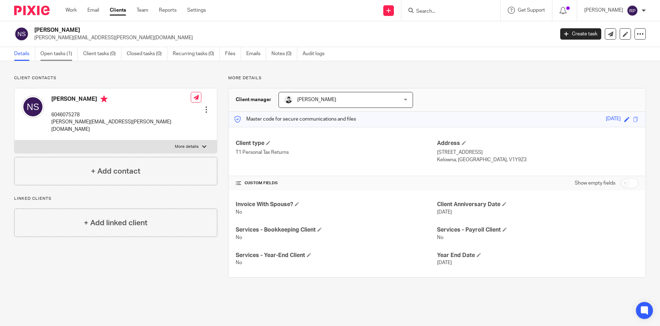
click at [61, 54] on link "Open tasks (1)" at bounding box center [59, 54] width 38 height 14
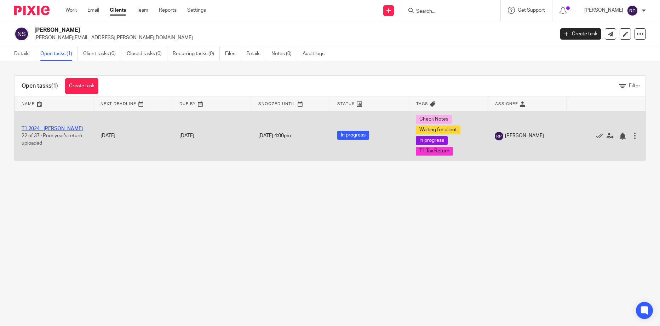
click at [30, 126] on link "T1 2024 - [PERSON_NAME]" at bounding box center [52, 128] width 61 height 5
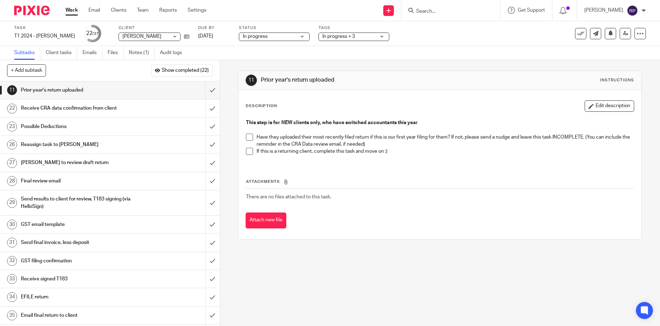
click at [69, 12] on link "Work" at bounding box center [71, 10] width 12 height 7
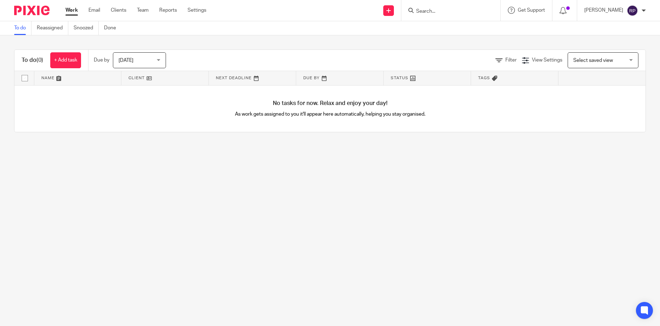
click at [163, 61] on div "[DATE] [DATE]" at bounding box center [139, 60] width 53 height 16
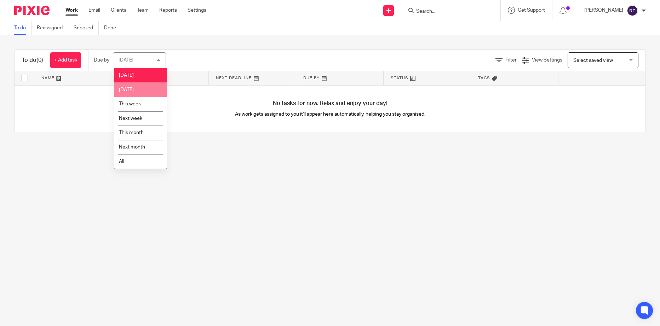
click at [132, 91] on span "[DATE]" at bounding box center [126, 89] width 15 height 5
